Goal: Information Seeking & Learning: Learn about a topic

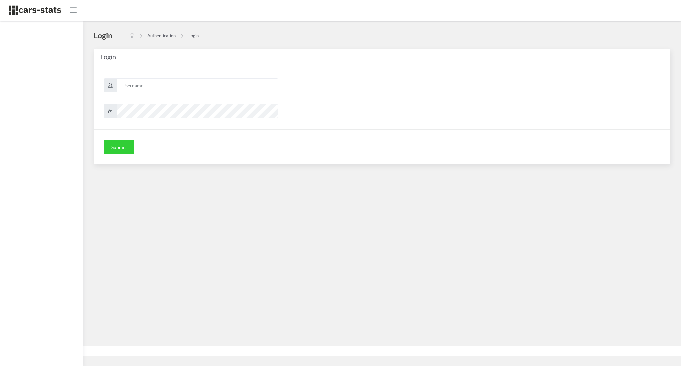
scroll to position [7, 7]
type input "awt"
click at [112, 141] on button "Submit" at bounding box center [119, 147] width 30 height 15
type input "awt"
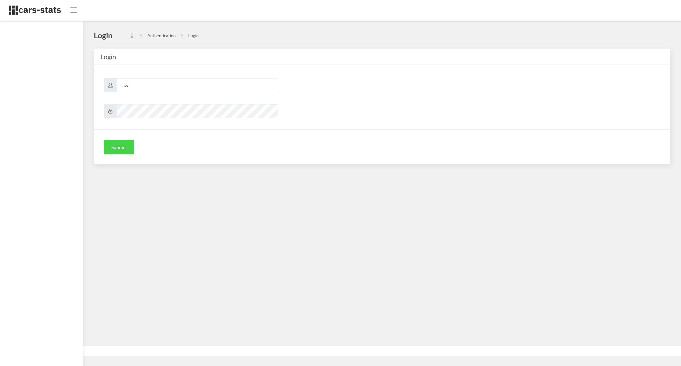
click at [118, 143] on button "Submit" at bounding box center [119, 147] width 30 height 15
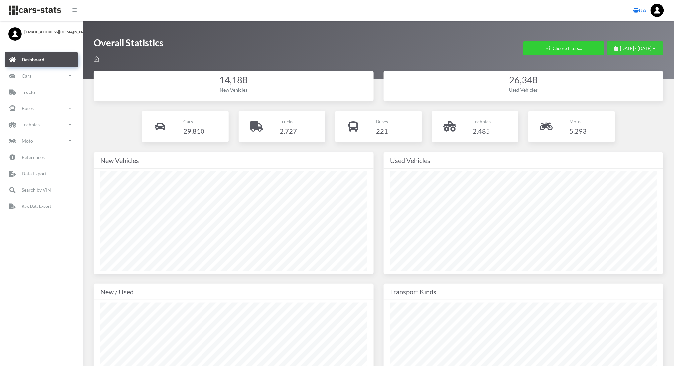
click at [620, 47] on span "August 23, 2025 - September 22, 2025" at bounding box center [636, 48] width 32 height 5
click at [622, 94] on li "This Month" at bounding box center [632, 90] width 47 height 10
click at [51, 71] on link "Cars" at bounding box center [41, 75] width 73 height 15
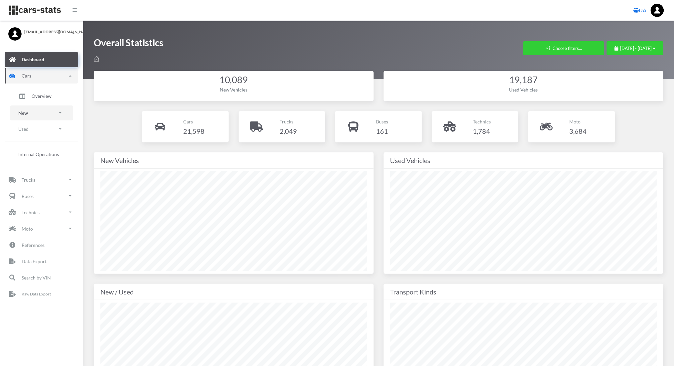
click at [71, 106] on link "New" at bounding box center [41, 112] width 63 height 15
click at [38, 130] on span "Brands" at bounding box center [39, 131] width 15 height 7
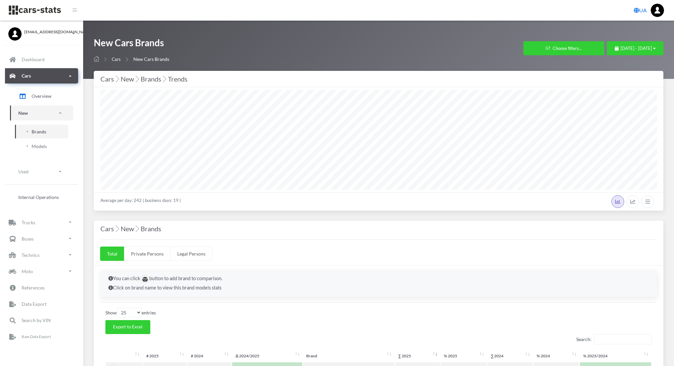
select select "25"
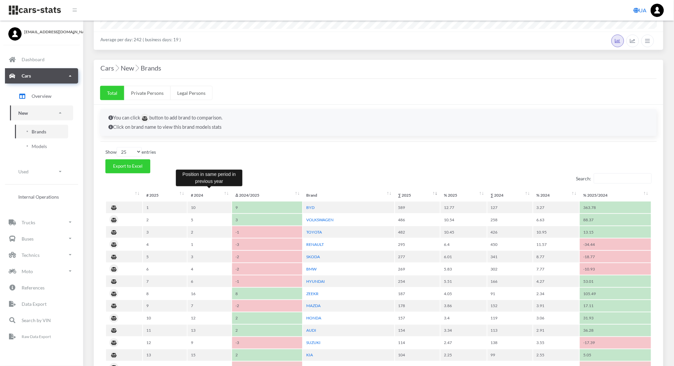
scroll to position [162, 0]
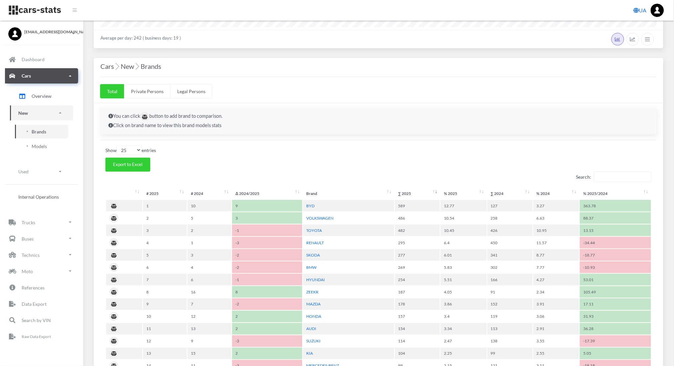
click at [223, 229] on td "2" at bounding box center [209, 230] width 44 height 12
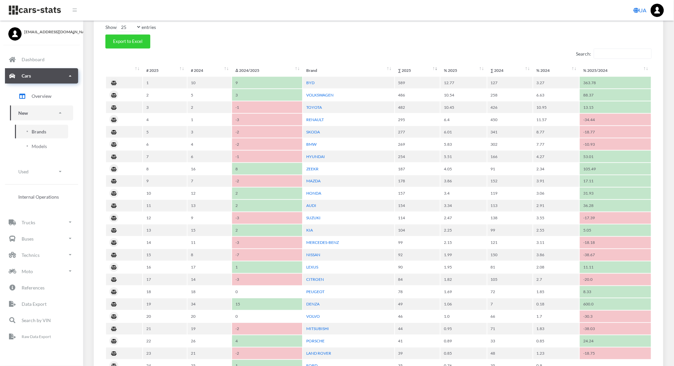
scroll to position [285, 0]
